Goal: Use online tool/utility: Utilize a website feature to perform a specific function

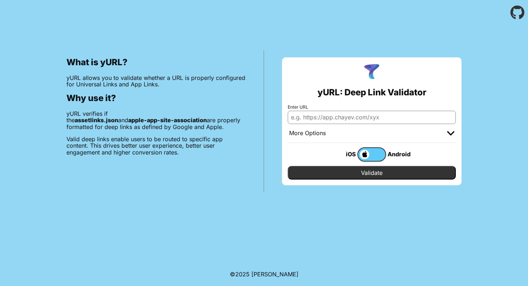
click at [329, 119] on input "Enter URL" at bounding box center [372, 117] width 168 height 13
click at [311, 121] on input "https://bonusx.it" at bounding box center [372, 117] width 168 height 13
click at [309, 117] on input "https://bonusx.it" at bounding box center [372, 117] width 168 height 13
type input "[URL][DOMAIN_NAME]"
click at [341, 170] on input "Validate" at bounding box center [372, 173] width 168 height 14
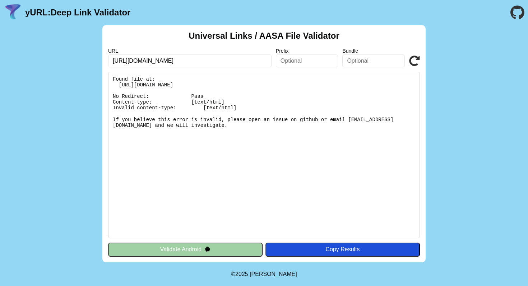
click at [139, 62] on input "[URL][DOMAIN_NAME]" at bounding box center [189, 61] width 163 height 13
click at [224, 58] on input "[URL][DOMAIN_NAME]" at bounding box center [189, 61] width 163 height 13
type input "[URL][DOMAIN_NAME]"
click button "Validate" at bounding box center [0, 0] width 0 height 0
click at [415, 60] on icon at bounding box center [414, 61] width 11 height 11
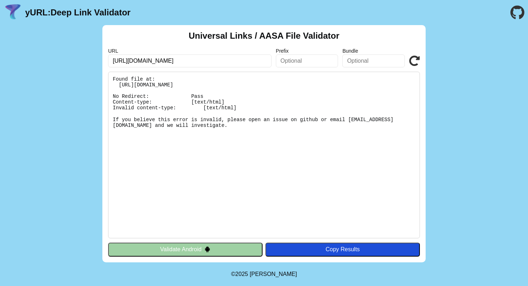
drag, startPoint x: 191, startPoint y: 61, endPoint x: 102, endPoint y: 53, distance: 89.4
click at [102, 53] on div "Universal Links / AASA File Validator URL [URL][DOMAIN_NAME] Prefix Bundle Vali…" at bounding box center [263, 144] width 323 height 238
click at [219, 248] on button "Validate Android" at bounding box center [185, 250] width 154 height 14
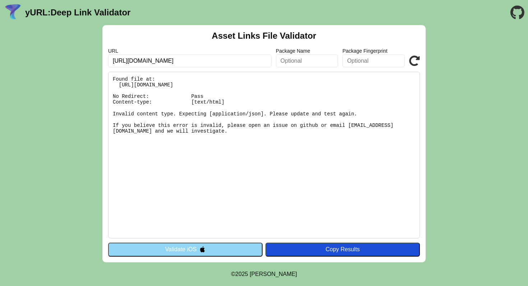
click at [142, 62] on input "[URL][DOMAIN_NAME]" at bounding box center [189, 61] width 163 height 13
type input "[URL][DOMAIN_NAME]"
click button "Validate" at bounding box center [0, 0] width 0 height 0
drag, startPoint x: 190, startPoint y: 130, endPoint x: 110, endPoint y: 78, distance: 95.2
click at [110, 78] on pre "Found file at: [URL][DOMAIN_NAME] No Redirect: Pass Content-type: [text/html] I…" at bounding box center [264, 155] width 312 height 167
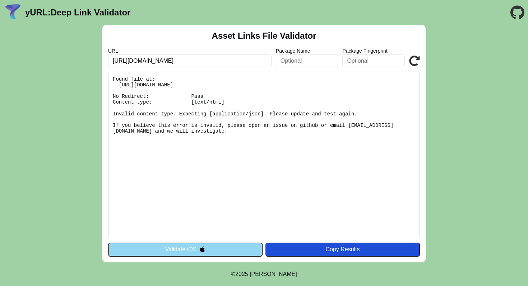
copy pre "Found file at: [URL][DOMAIN_NAME] No Redirect: Pass Content-type: [text/html] I…"
